Goal: Task Accomplishment & Management: Use online tool/utility

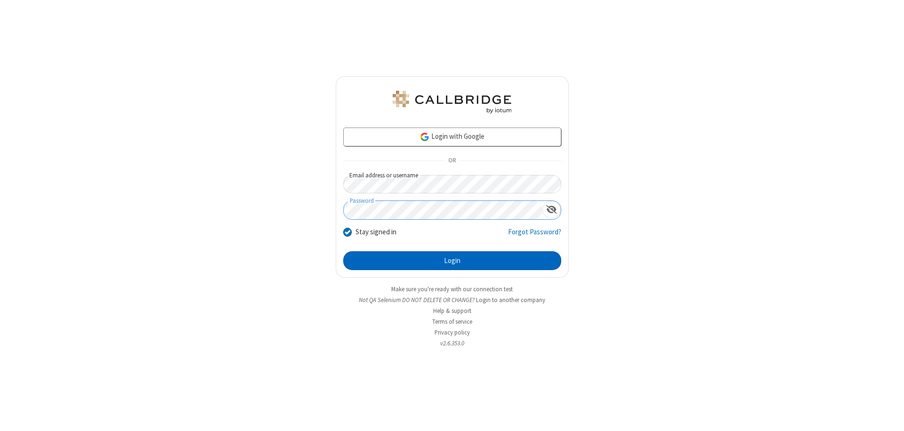
click at [452, 261] on button "Login" at bounding box center [452, 260] width 218 height 19
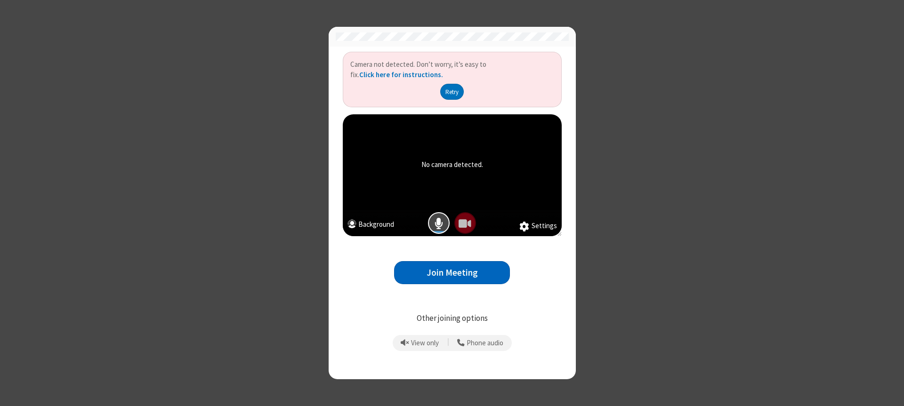
click at [452, 273] on button "Join Meeting" at bounding box center [452, 272] width 116 height 23
